Goal: Task Accomplishment & Management: Manage account settings

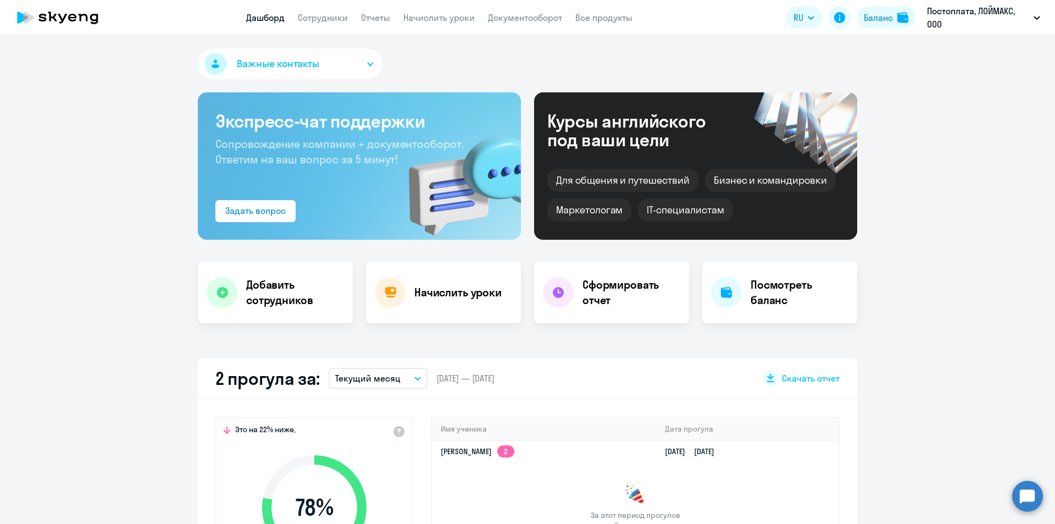
select select "30"
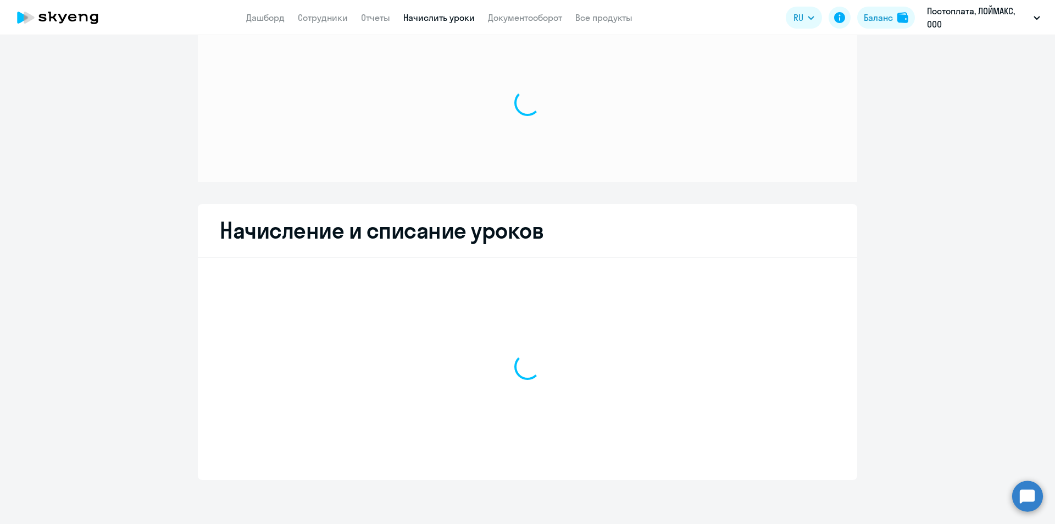
scroll to position [28, 0]
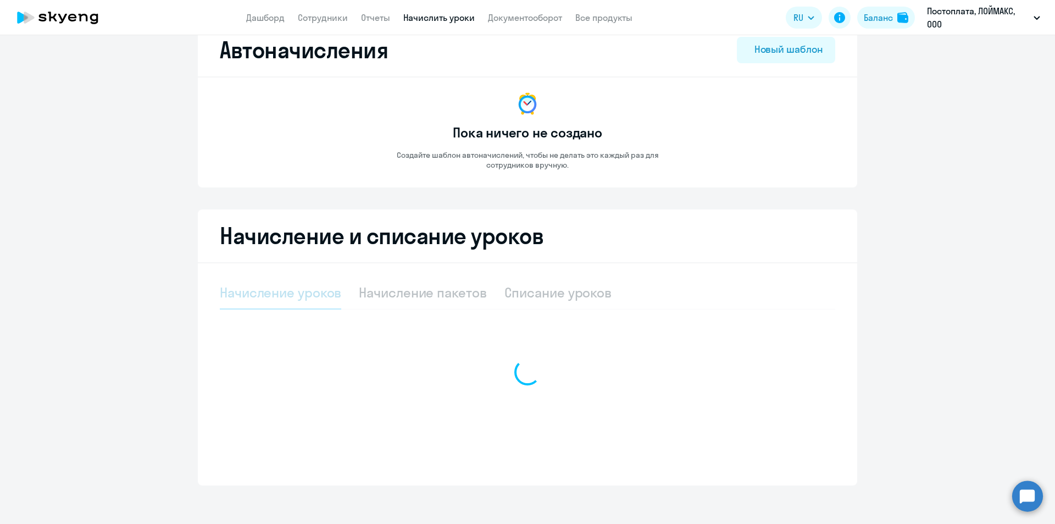
select select "10"
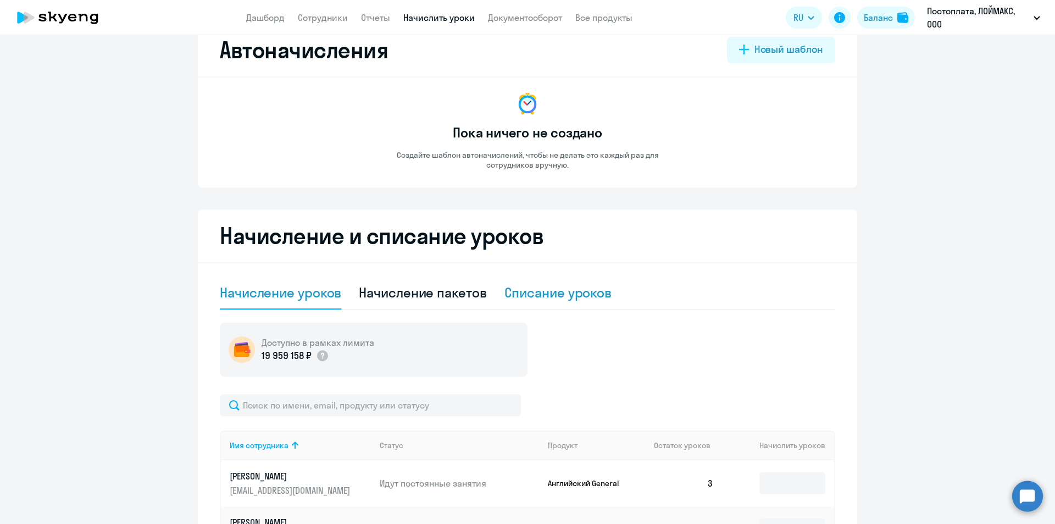
click at [543, 296] on div "Списание уроков" at bounding box center [558, 293] width 108 height 18
select select "10"
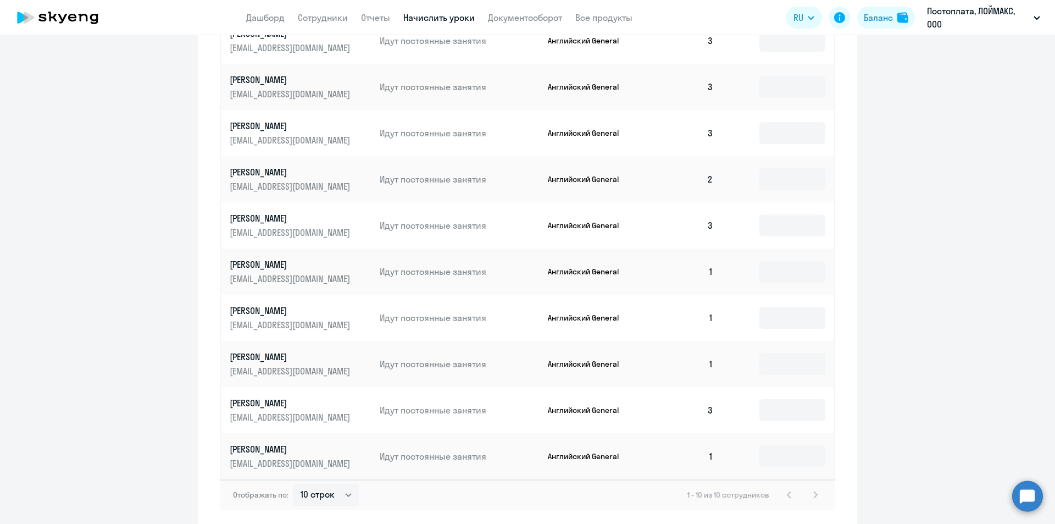
scroll to position [413, 0]
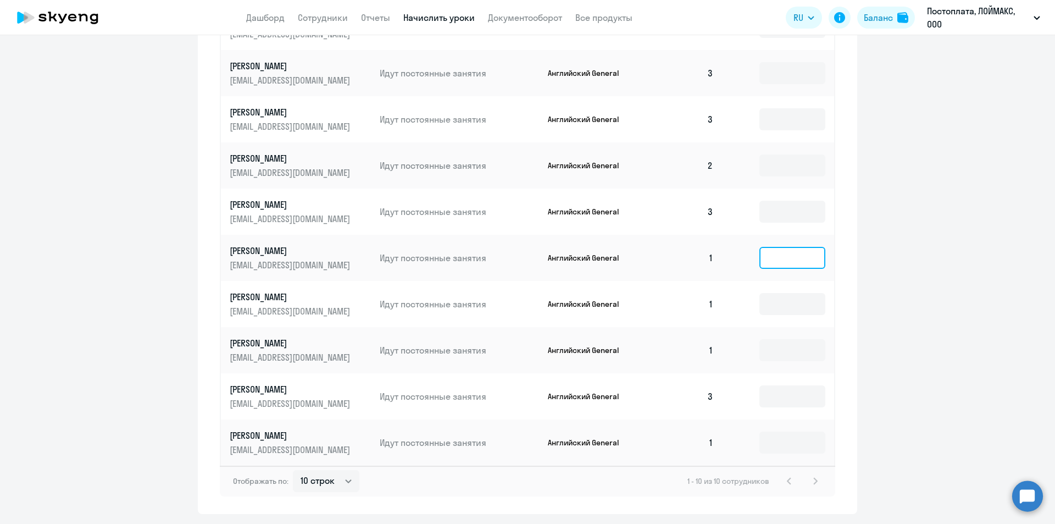
click at [792, 256] on input at bounding box center [792, 258] width 66 height 22
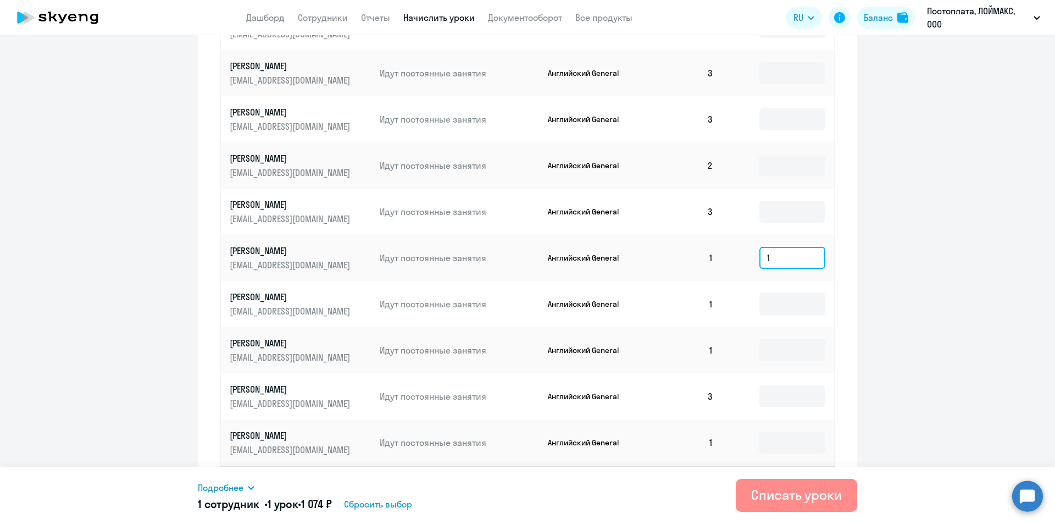
type input "1"
click at [779, 507] on button "Списать уроки" at bounding box center [796, 495] width 121 height 33
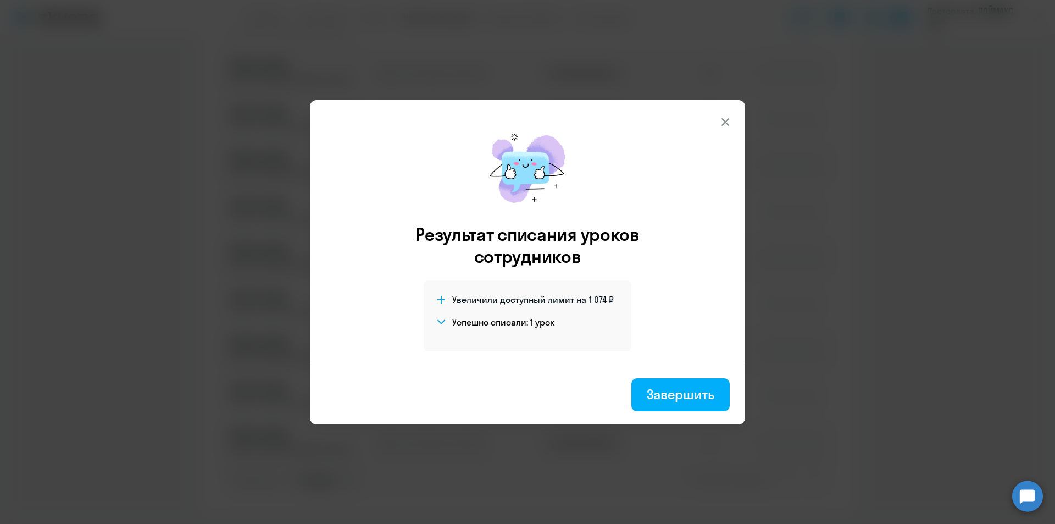
click at [725, 120] on icon at bounding box center [725, 121] width 13 height 13
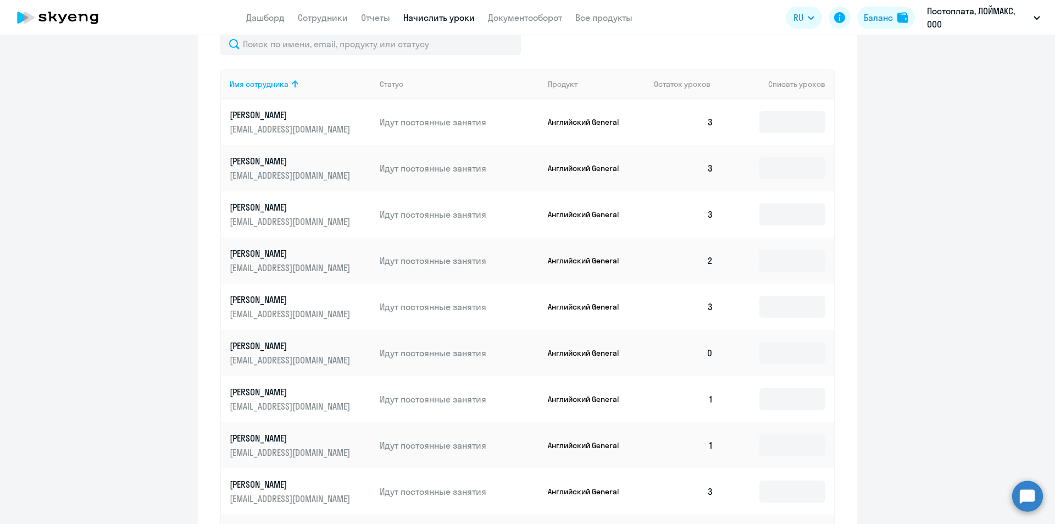
scroll to position [28, 0]
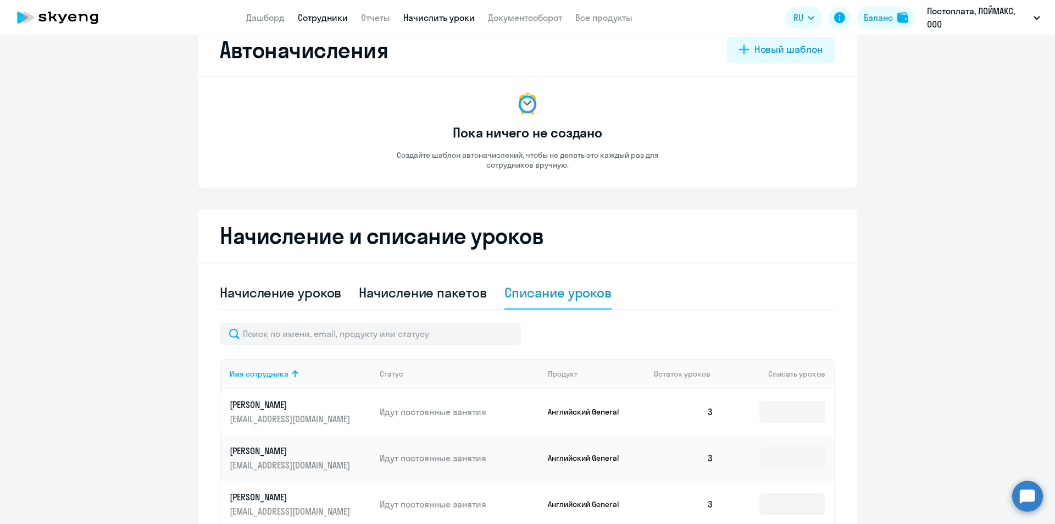
click at [310, 15] on link "Сотрудники" at bounding box center [323, 17] width 50 height 11
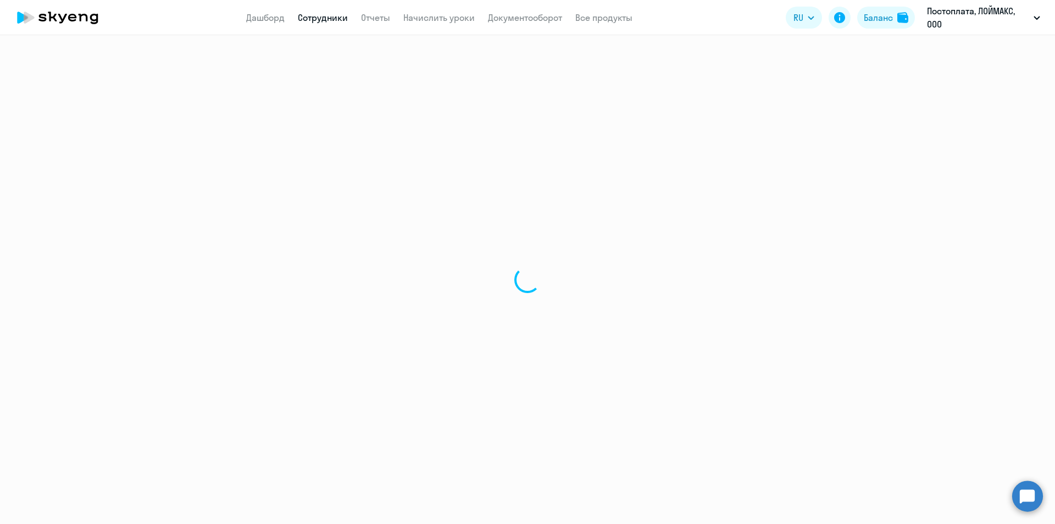
select select "30"
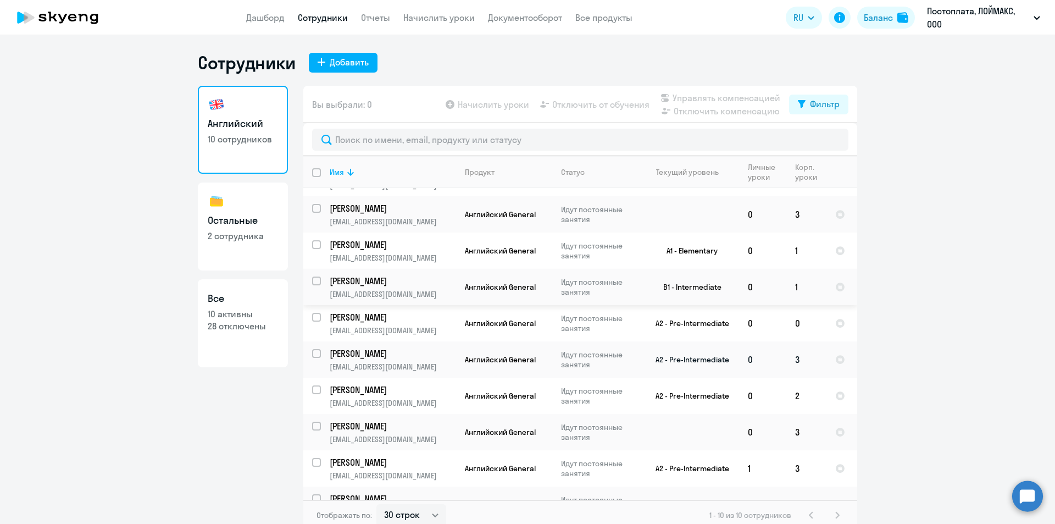
scroll to position [51, 0]
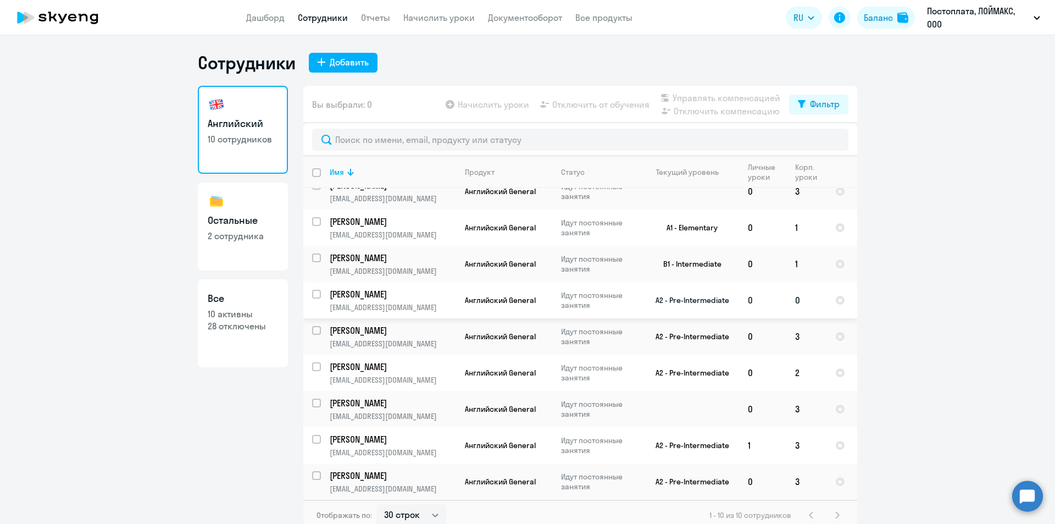
click at [314, 293] on input "select row 21340596" at bounding box center [323, 301] width 22 height 22
checkbox input "true"
click at [595, 102] on span "Отключить от обучения" at bounding box center [600, 104] width 97 height 13
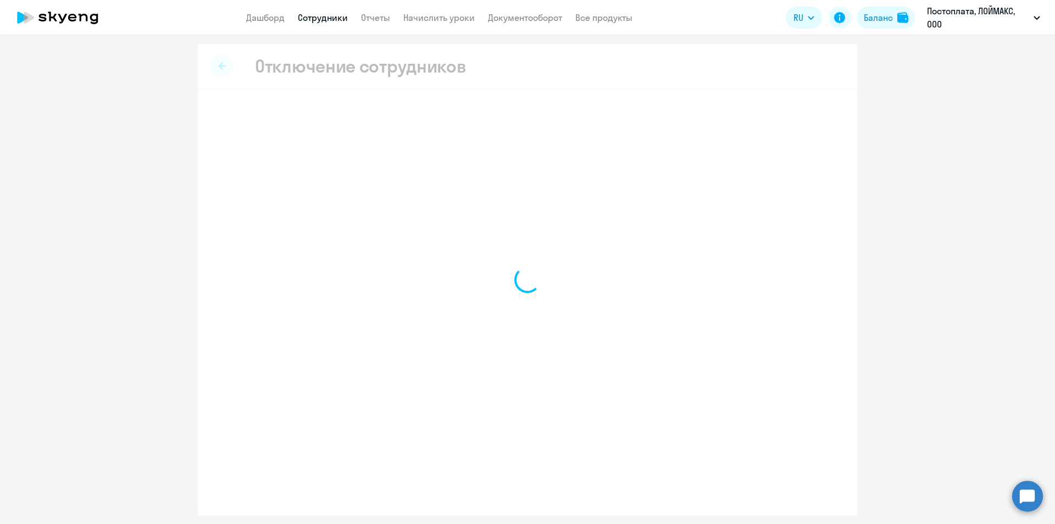
select select "all"
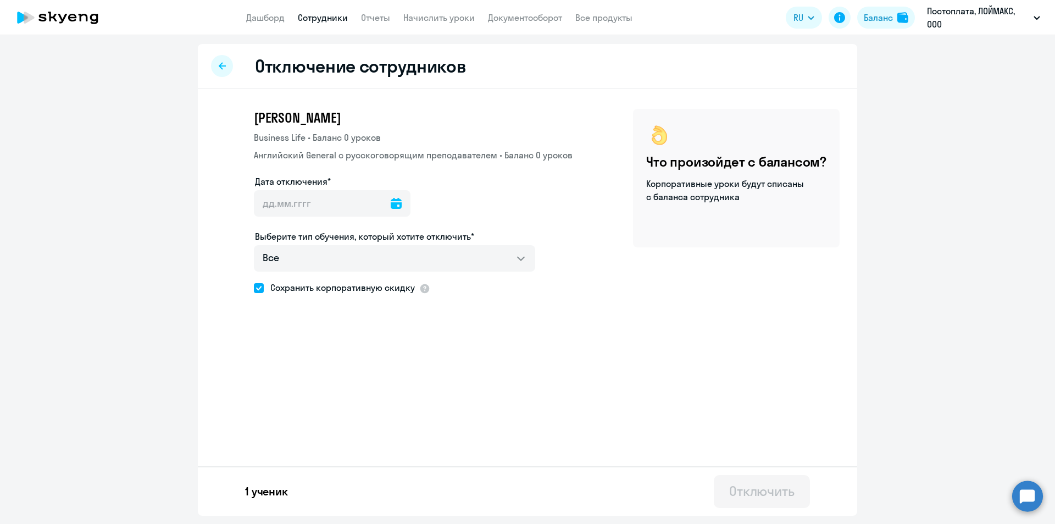
click at [392, 206] on icon at bounding box center [396, 203] width 11 height 11
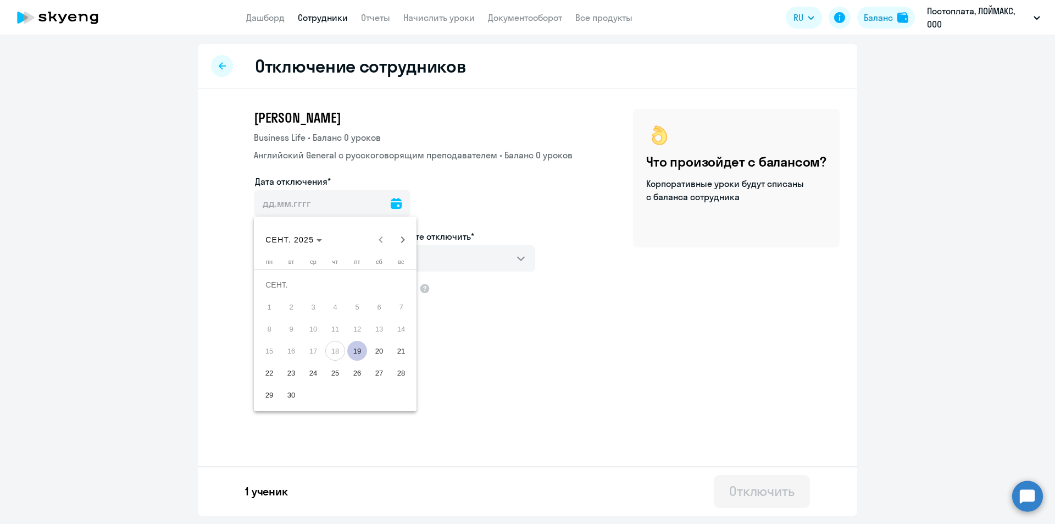
click at [360, 354] on span "19" at bounding box center [357, 351] width 20 height 20
type input "[DATE]"
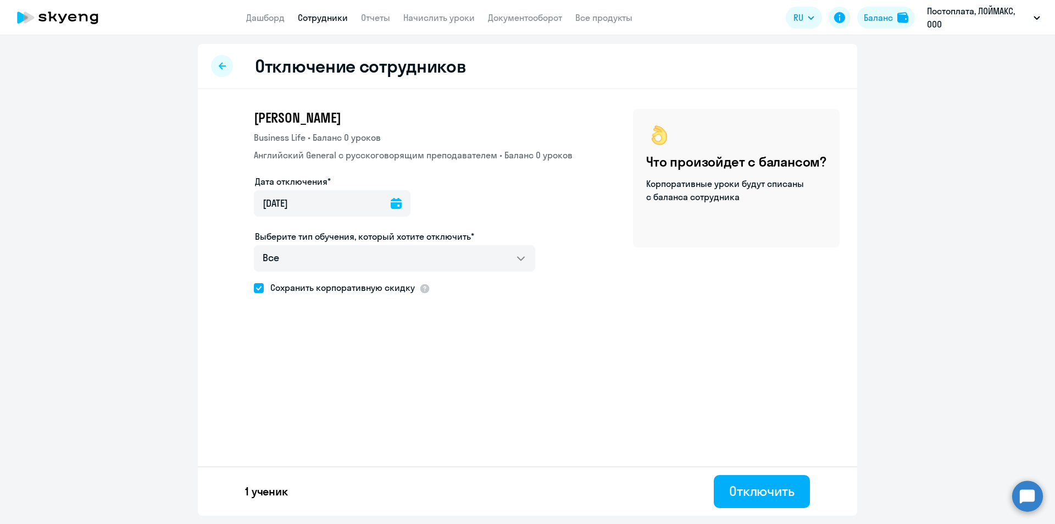
click at [287, 289] on span "Сохранить корпоративную скидку" at bounding box center [339, 287] width 151 height 13
click at [254, 288] on input "Сохранить корпоративную скидку" at bounding box center [253, 287] width 1 height 1
checkbox input "false"
click at [740, 492] on div "Отключить" at bounding box center [761, 491] width 65 height 18
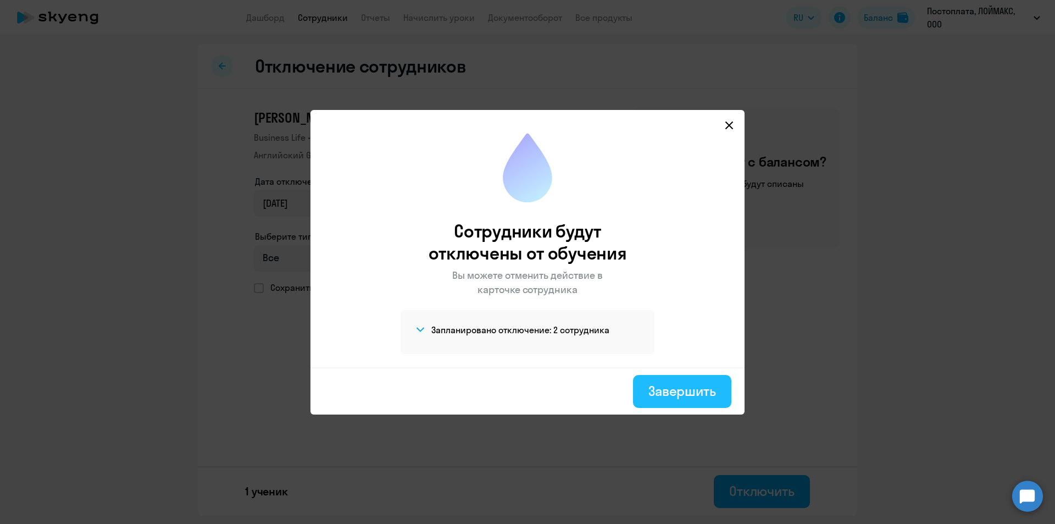
click at [697, 397] on div "Завершить" at bounding box center [682, 391] width 68 height 18
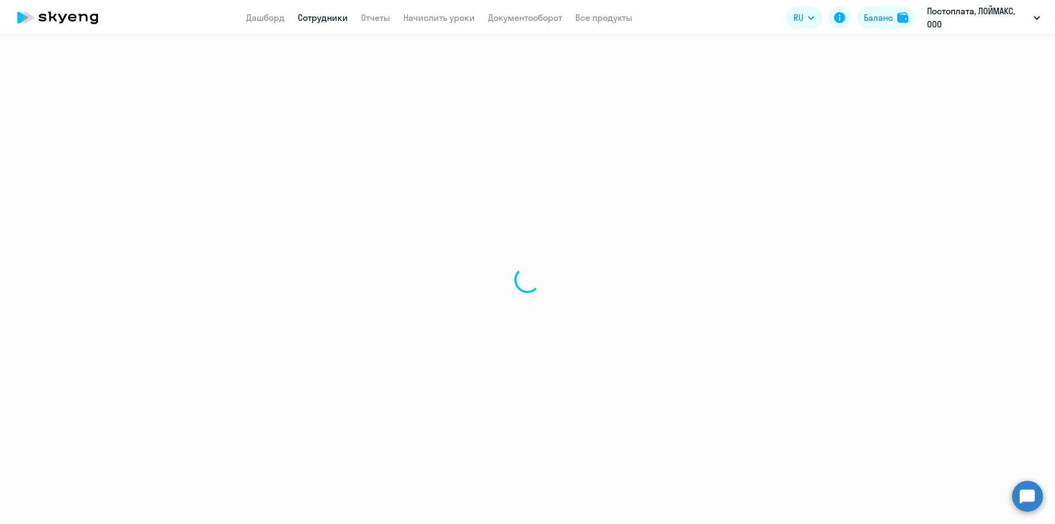
select select "30"
